Goal: Task Accomplishment & Management: Manage account settings

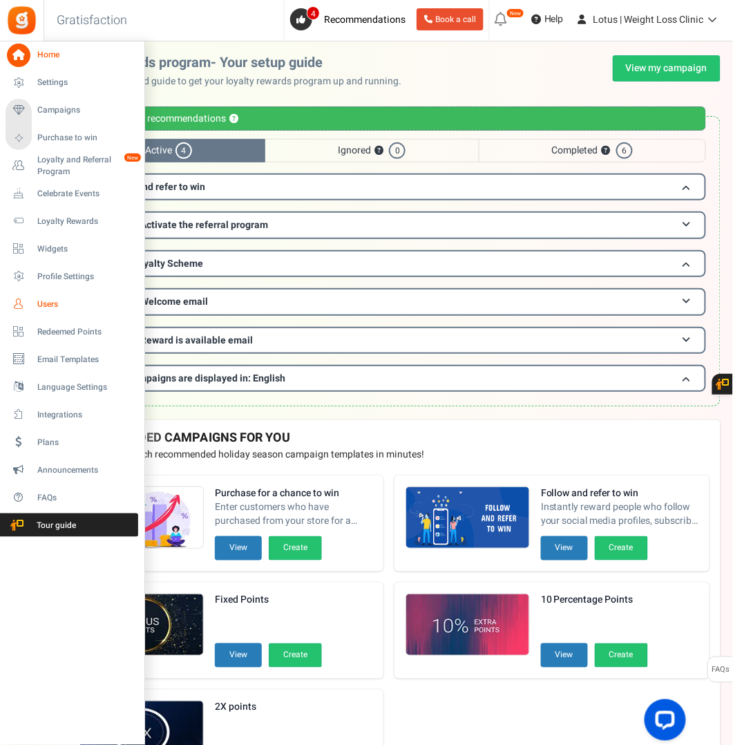
click at [51, 303] on span "Users" at bounding box center [85, 305] width 97 height 12
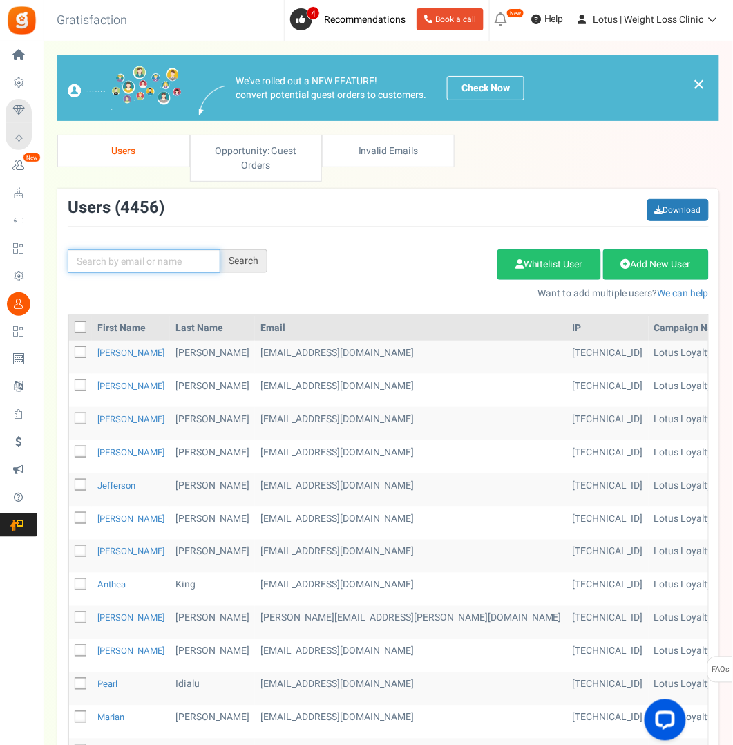
click at [120, 263] on input "text" at bounding box center [144, 262] width 153 height 24
paste input "[EMAIL_ADDRESS][DOMAIN_NAME]"
type input "[EMAIL_ADDRESS][DOMAIN_NAME]"
click at [250, 259] on div "Search" at bounding box center [243, 262] width 47 height 24
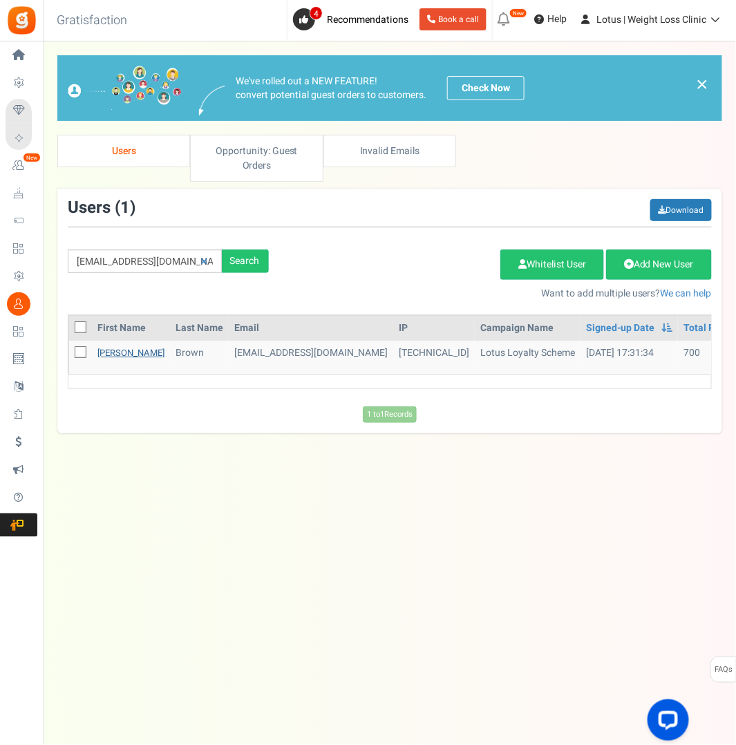
click at [102, 350] on link "[PERSON_NAME]" at bounding box center [130, 352] width 67 height 13
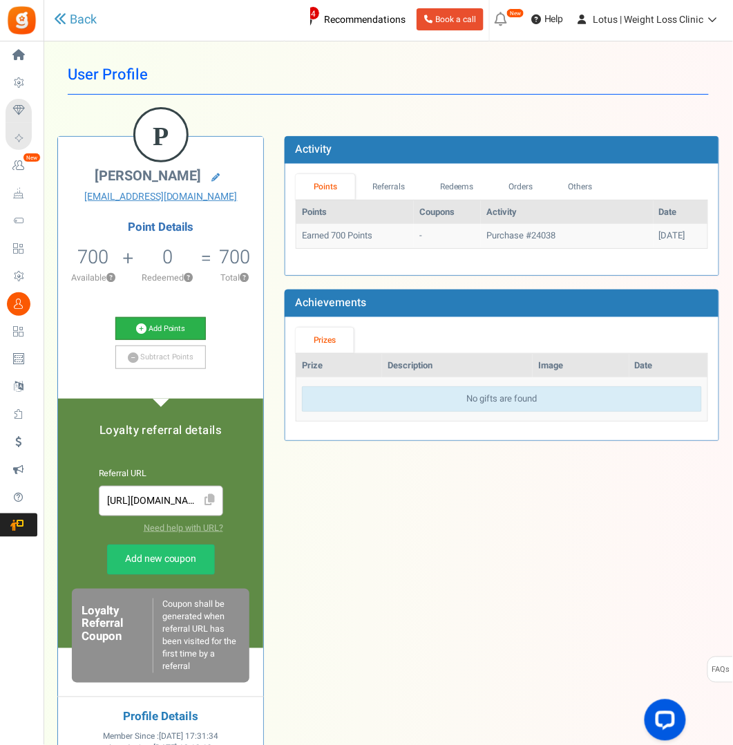
click at [147, 325] on link "Add Points" at bounding box center [160, 329] width 91 height 24
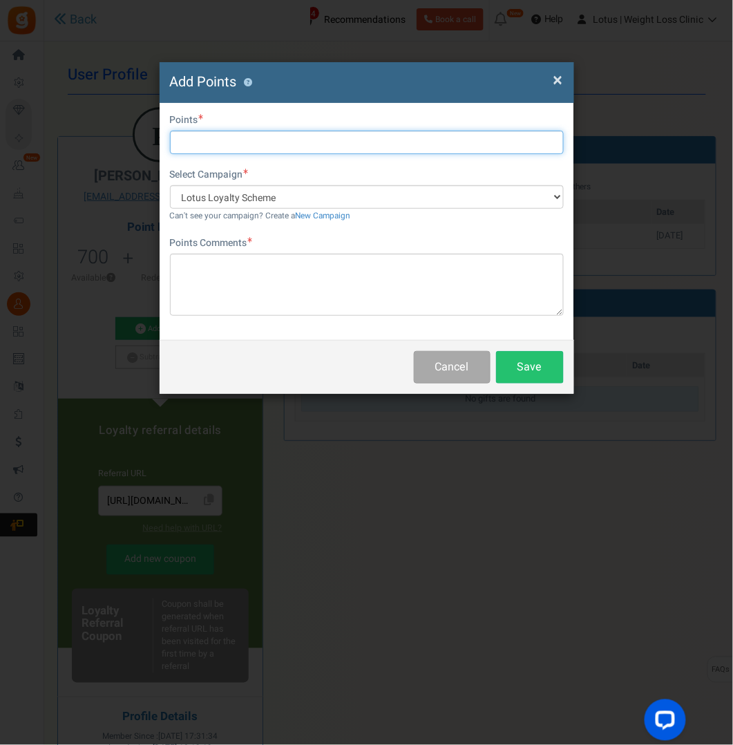
click at [210, 139] on input "text" at bounding box center [367, 143] width 394 height 24
type input "2000"
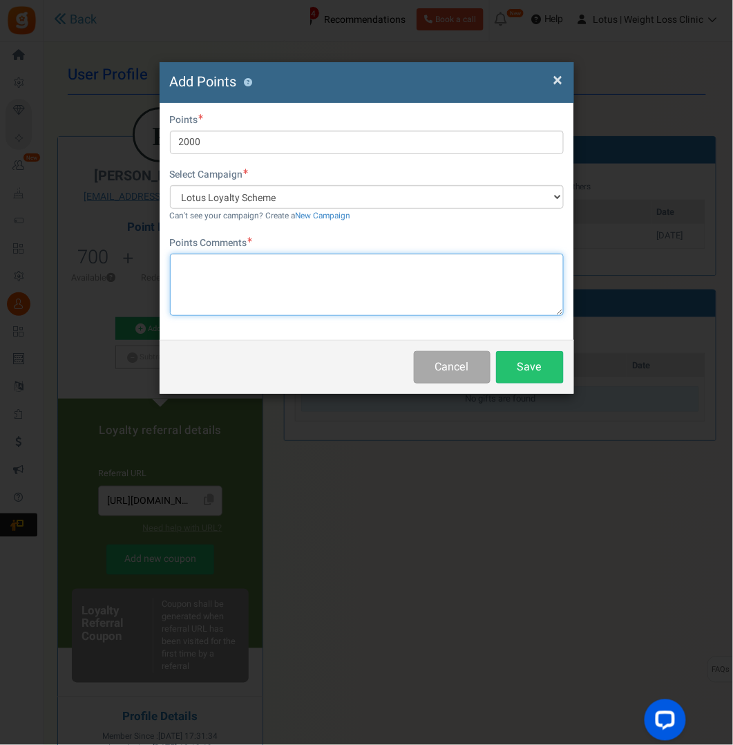
click at [190, 267] on textarea at bounding box center [367, 285] width 394 height 62
type textarea "Points for WELCOME20 not applying to the order due to site issues"
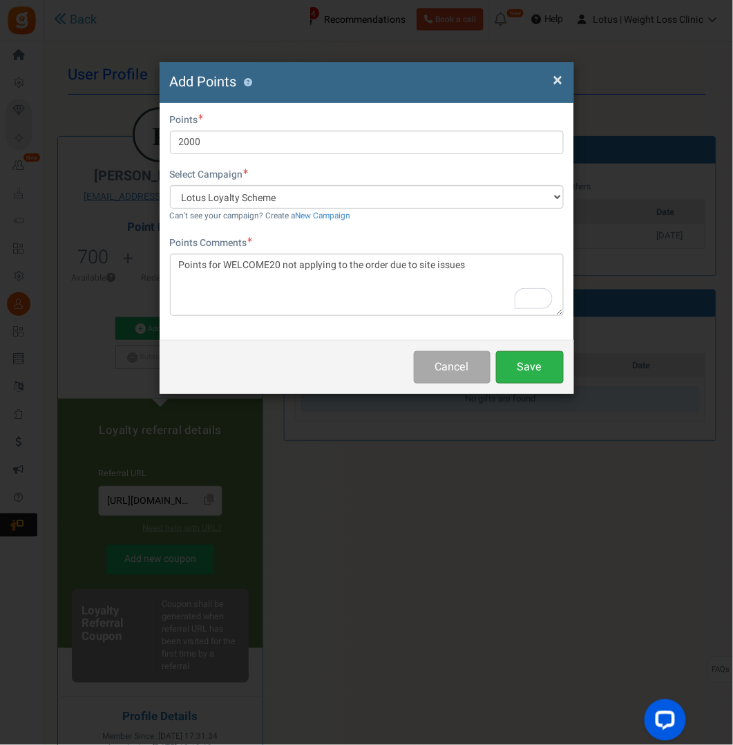
click at [536, 364] on button "Save" at bounding box center [530, 367] width 68 height 32
